Goal: Find specific page/section: Find specific page/section

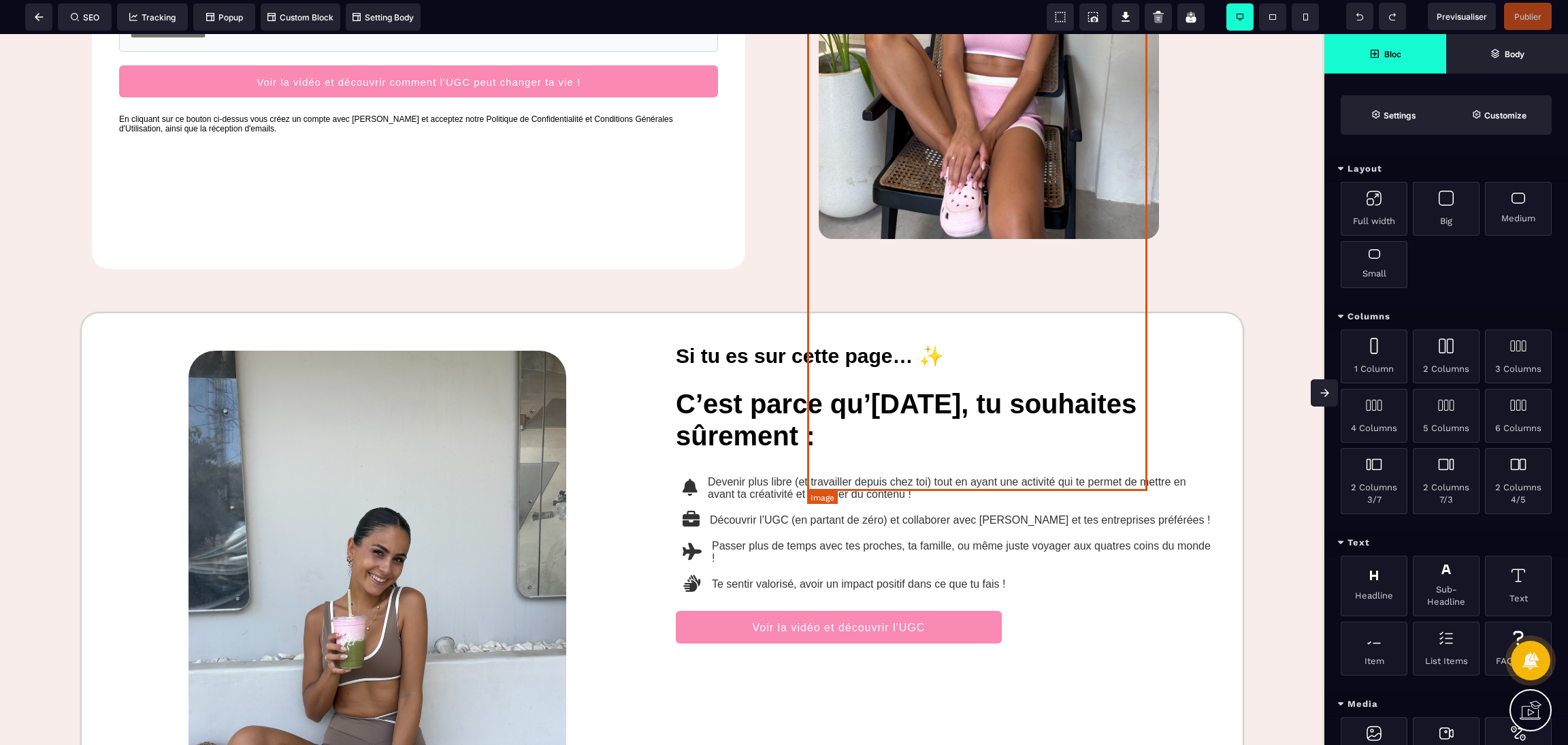
scroll to position [204, 0]
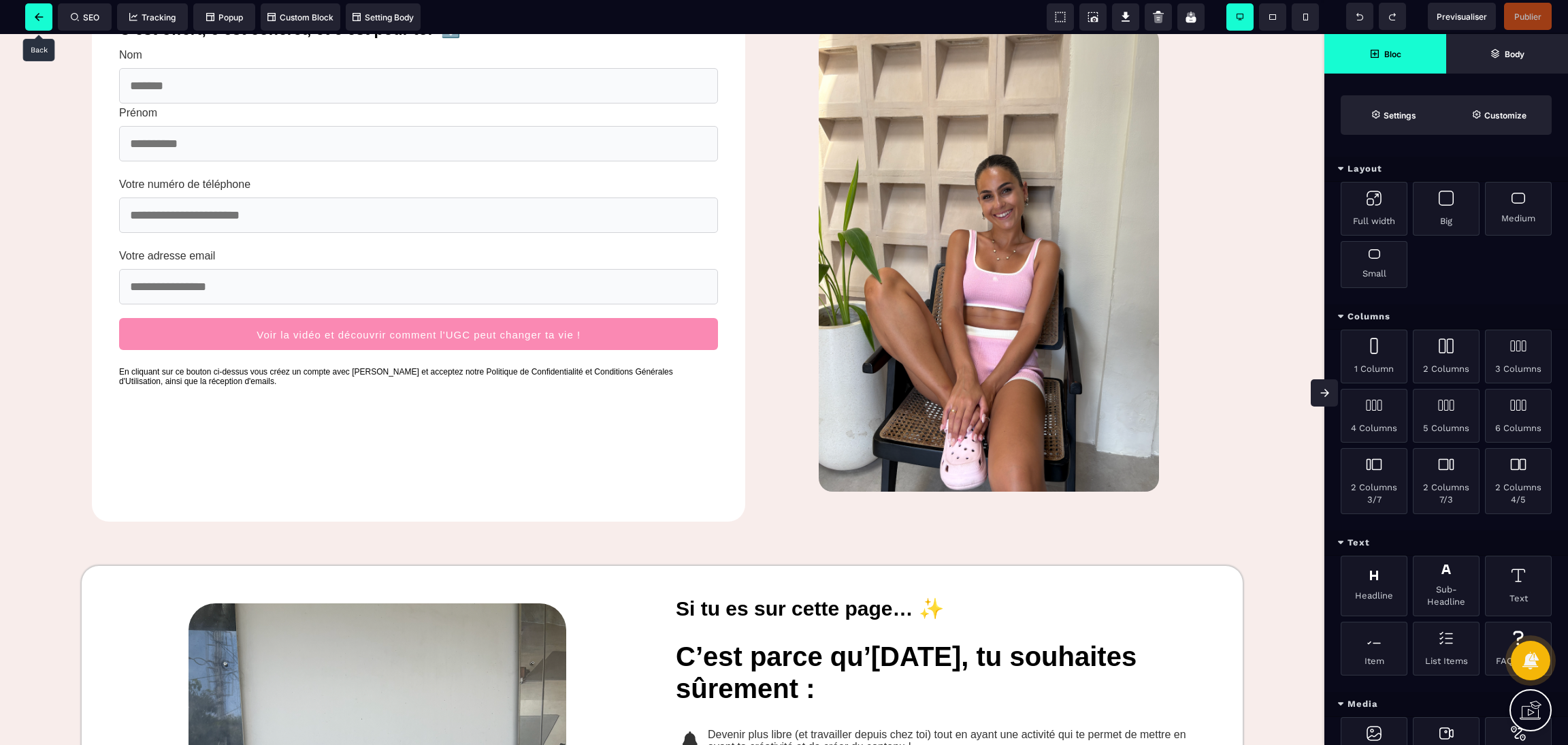
click at [34, 18] on span at bounding box center [39, 17] width 27 height 27
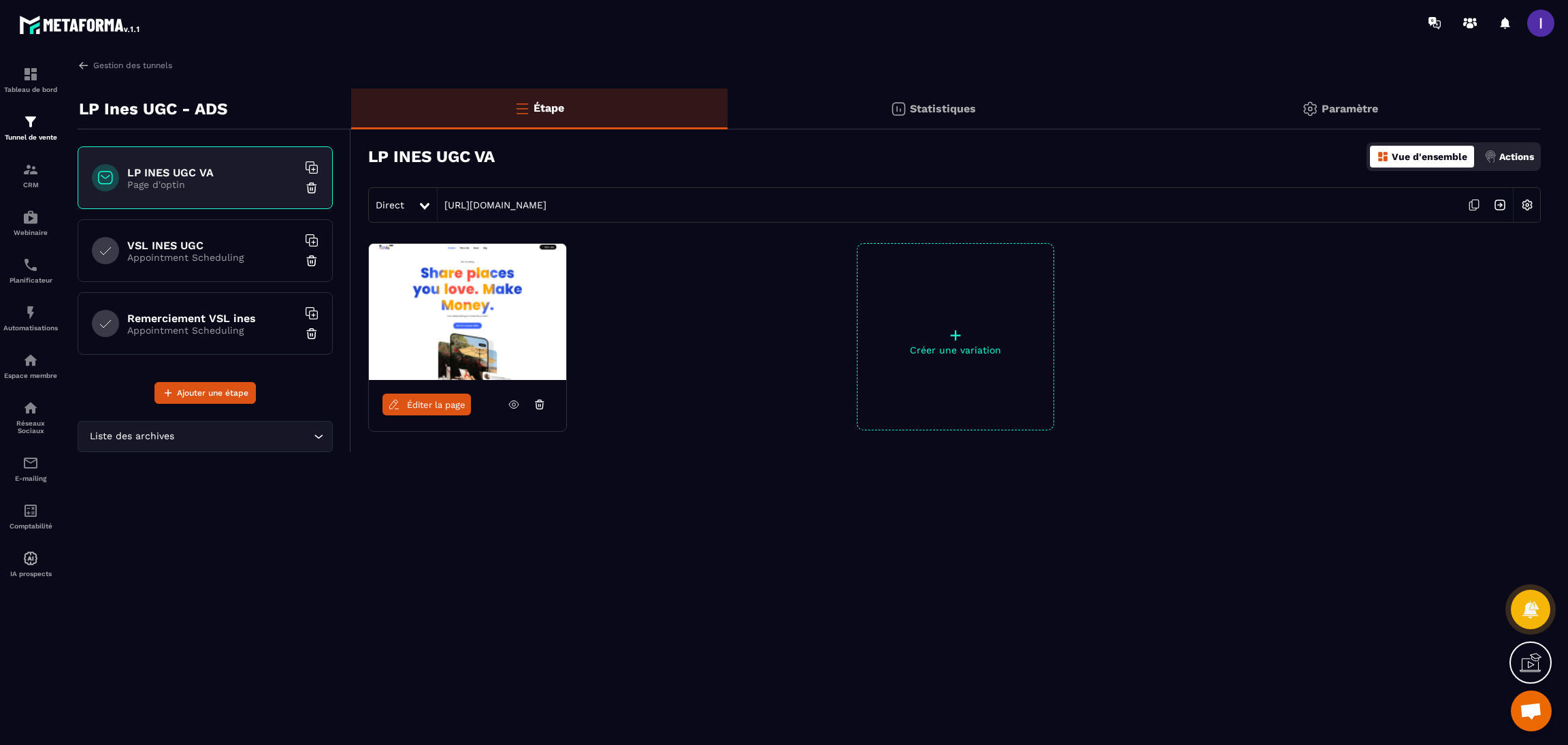
click at [201, 245] on h6 "VSL INES UGC" at bounding box center [212, 245] width 170 height 13
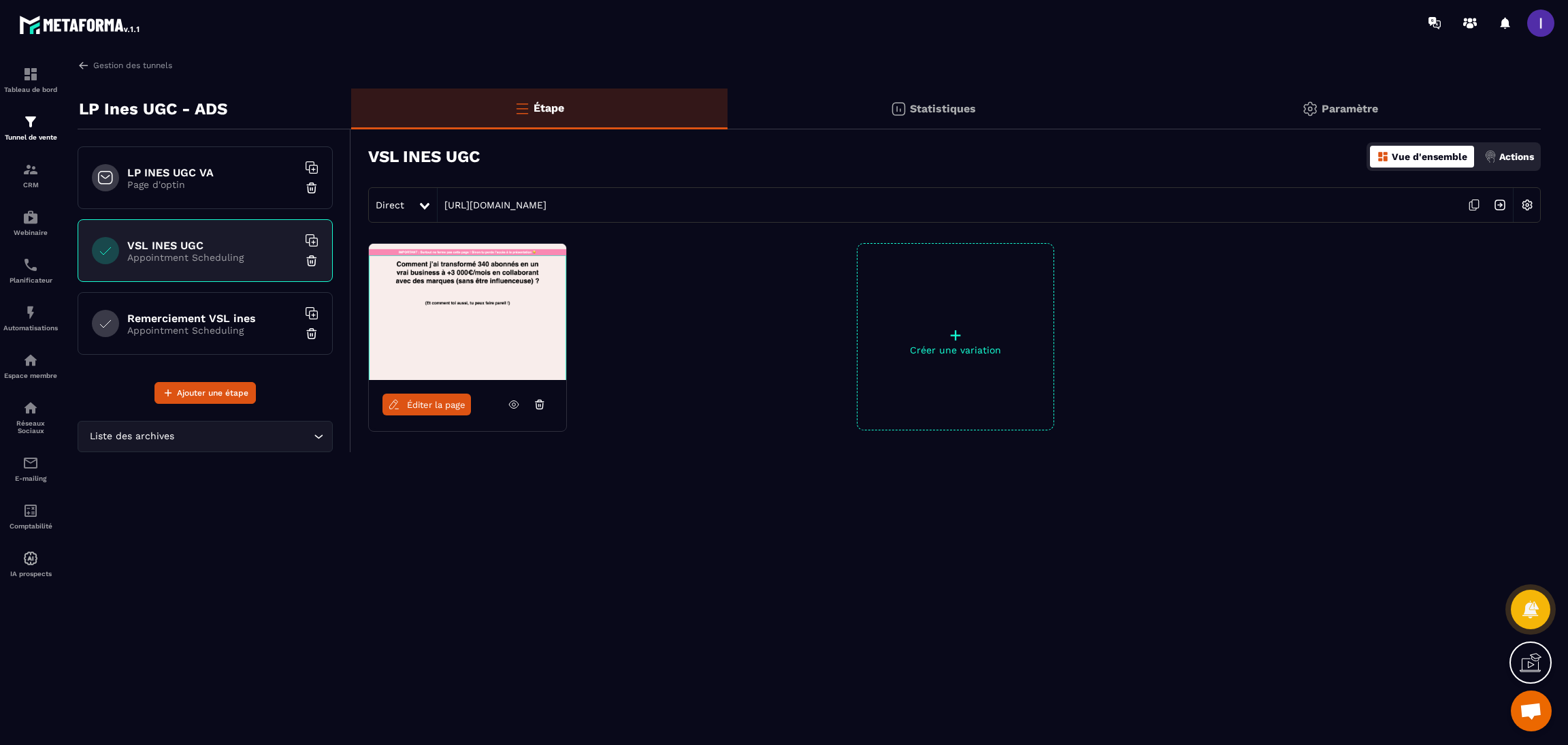
click at [455, 404] on span "Éditer la page" at bounding box center [436, 405] width 58 height 11
